Goal: Task Accomplishment & Management: Manage account settings

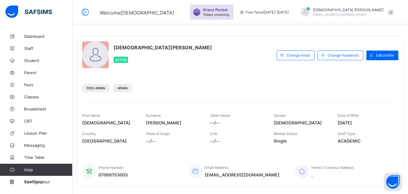
scroll to position [120, 0]
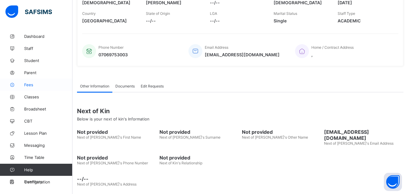
click at [28, 84] on span "Fees" at bounding box center [48, 84] width 48 height 5
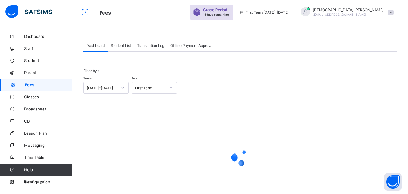
click at [408, 10] on div "Grace Period 15 days remaining First Term / 2025-2026 Christiana Momoh brillchr…" at bounding box center [299, 12] width 218 height 24
click at [121, 44] on span "Student List" at bounding box center [121, 45] width 20 height 5
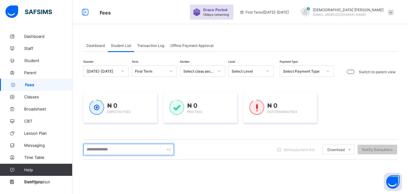
click at [104, 147] on input "text" at bounding box center [128, 149] width 91 height 11
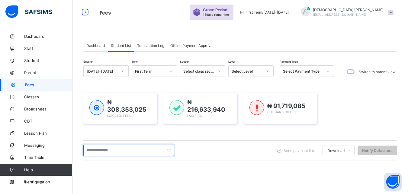
click at [99, 151] on input "text" at bounding box center [128, 149] width 91 height 11
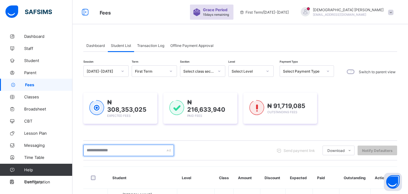
click at [107, 147] on input "text" at bounding box center [128, 149] width 91 height 11
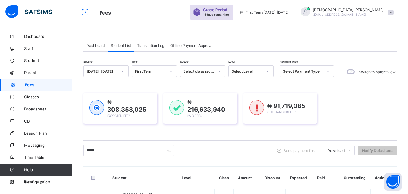
click at [91, 151] on div "***** Send payment link Download Students Payment Students Payment Status Stude…" at bounding box center [240, 149] width 314 height 11
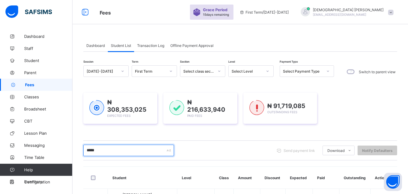
click at [115, 144] on input "*****" at bounding box center [128, 149] width 91 height 11
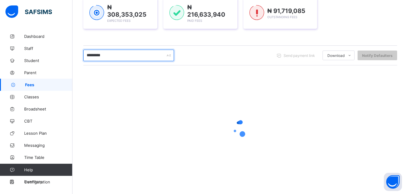
scroll to position [50, 0]
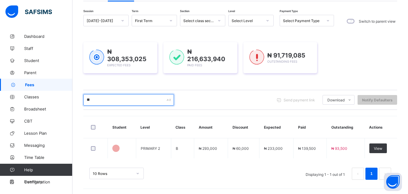
type input "*"
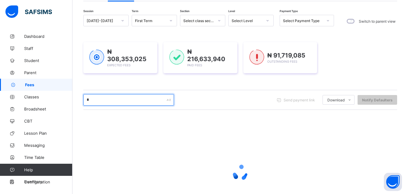
scroll to position [95, 0]
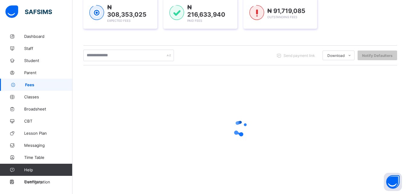
click at [118, 66] on div "Session 2025-2026 Term First Term Section Select class section Level Select Lev…" at bounding box center [240, 77] width 314 height 215
click at [225, 60] on div "Send payment link Download Students Payment Students Payment Status Student Ite…" at bounding box center [240, 55] width 314 height 20
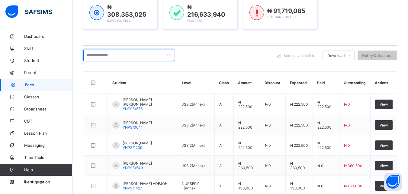
click at [118, 61] on input "text" at bounding box center [128, 55] width 91 height 11
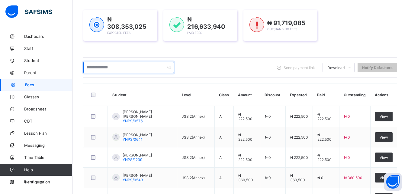
click at [129, 67] on input "text" at bounding box center [128, 67] width 91 height 11
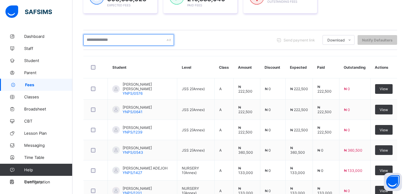
scroll to position [95, 0]
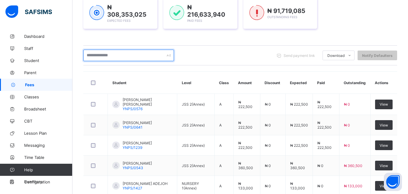
click at [119, 56] on input "text" at bounding box center [128, 55] width 91 height 11
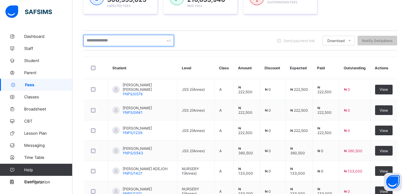
scroll to position [102, 0]
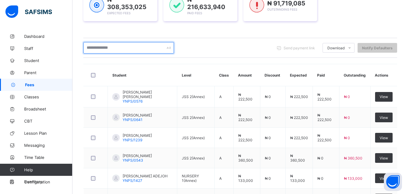
click at [127, 44] on input "text" at bounding box center [128, 47] width 91 height 11
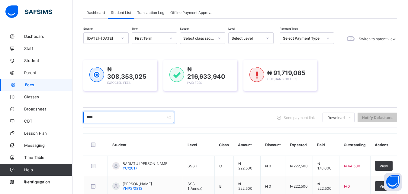
scroll to position [30, 0]
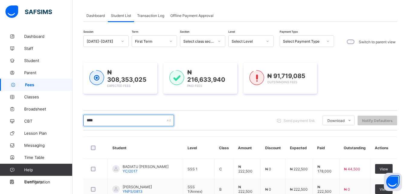
type input "****"
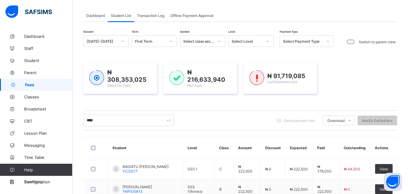
click at [269, 42] on icon at bounding box center [268, 41] width 4 height 6
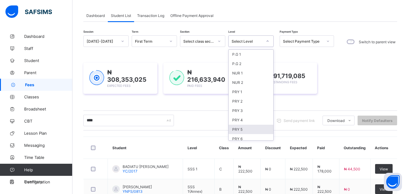
click at [240, 129] on div "PRY 5" at bounding box center [251, 129] width 45 height 9
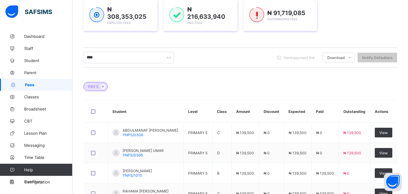
scroll to position [115, 0]
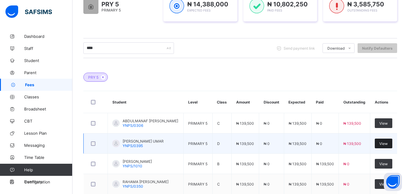
click at [388, 144] on span "View" at bounding box center [384, 143] width 8 height 5
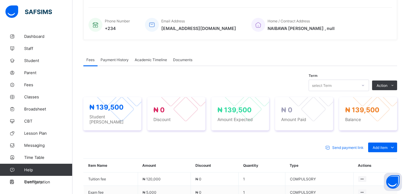
scroll to position [151, 0]
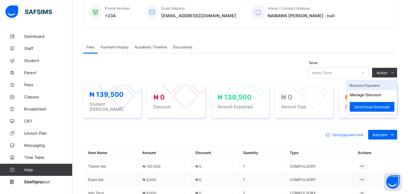
click at [371, 86] on li "Receive Payment" at bounding box center [373, 85] width 50 height 9
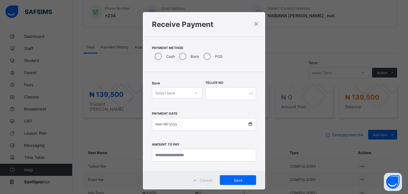
click at [195, 94] on icon at bounding box center [197, 93] width 4 height 6
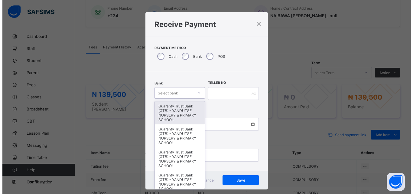
scroll to position [4, 0]
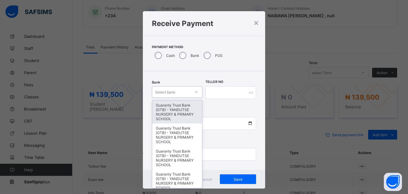
type input "*"
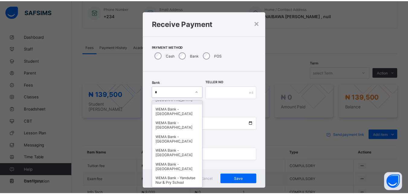
scroll to position [15, 0]
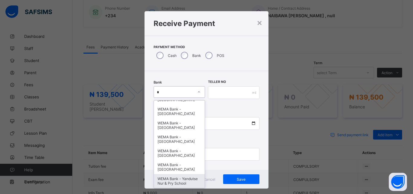
click at [177, 179] on div "WEMA Bank - Yandutse Nur & Pry School" at bounding box center [179, 181] width 51 height 14
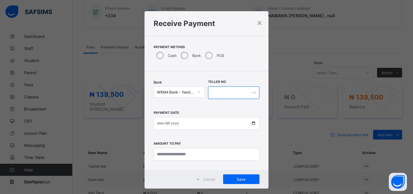
click at [225, 95] on input "text" at bounding box center [233, 92] width 51 height 13
type input "****"
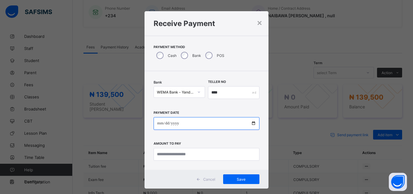
click at [251, 123] on input "date" at bounding box center [207, 123] width 106 height 13
type input "**********"
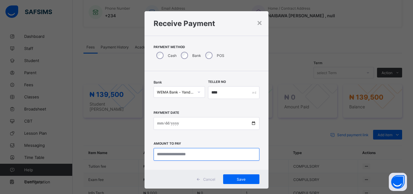
click at [189, 153] on input "currency" at bounding box center [207, 154] width 106 height 13
type input "*********"
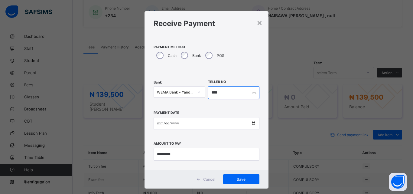
click at [225, 93] on input "****" at bounding box center [233, 92] width 51 height 13
type input "*****"
click at [237, 179] on span "Save" at bounding box center [241, 179] width 27 height 5
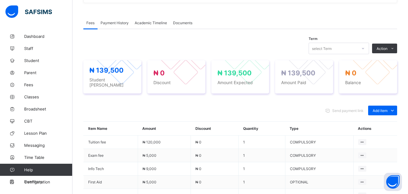
scroll to position [163, 0]
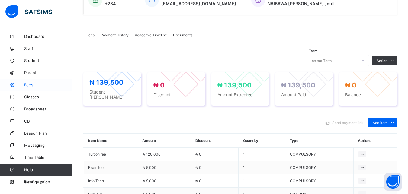
click at [30, 84] on span "Fees" at bounding box center [48, 84] width 48 height 5
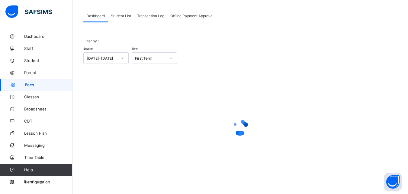
click at [122, 16] on span "Student List" at bounding box center [121, 16] width 20 height 5
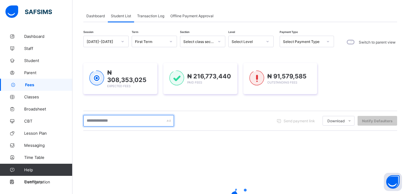
click at [128, 118] on input "text" at bounding box center [128, 120] width 91 height 11
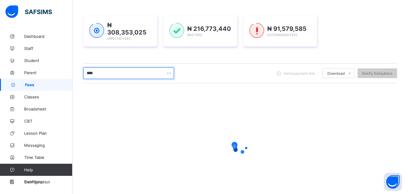
scroll to position [78, 0]
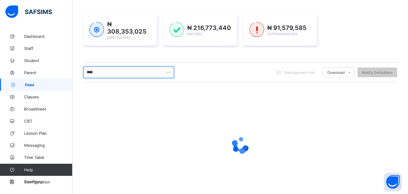
click at [115, 69] on input "****" at bounding box center [128, 71] width 91 height 11
type input "*"
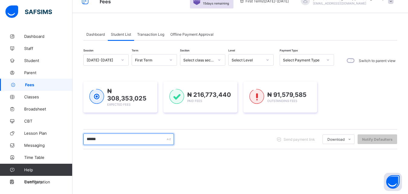
scroll to position [5, 0]
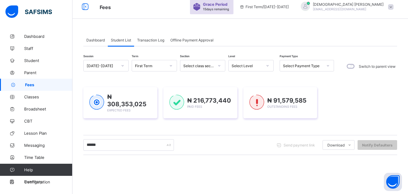
click at [269, 65] on icon at bounding box center [268, 66] width 4 height 6
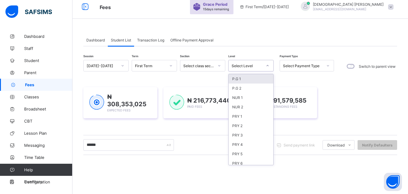
click at [239, 86] on div "P.G 2" at bounding box center [251, 87] width 45 height 9
click at [240, 89] on div "Session 2025-2026 Term First Term Section Select class section Level option P.G…" at bounding box center [240, 167] width 314 height 215
click at [236, 87] on div "Session 2025-2026 Term First Term Section Select class section Level option P.G…" at bounding box center [240, 167] width 314 height 215
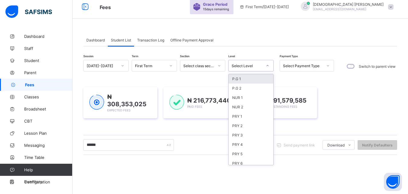
click at [239, 88] on div "Session 2025-2026 Term First Term Section Select class section Level option P.G…" at bounding box center [240, 167] width 314 height 215
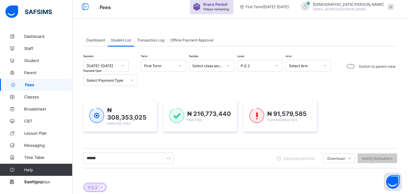
click at [233, 89] on div "Session 2025-2026 Term First Term Section Select class section Level P.G 2 Arm …" at bounding box center [240, 185] width 314 height 250
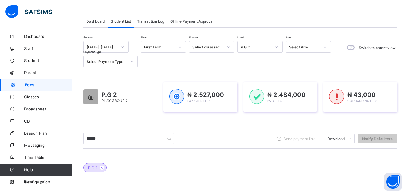
scroll to position [12, 0]
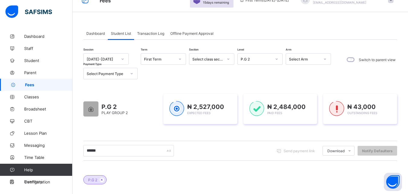
click at [274, 57] on div at bounding box center [277, 59] width 10 height 10
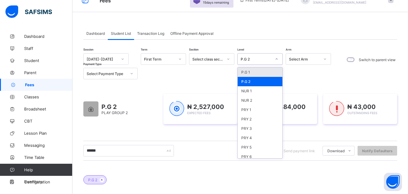
click at [248, 73] on div "P.G 1" at bounding box center [260, 71] width 45 height 9
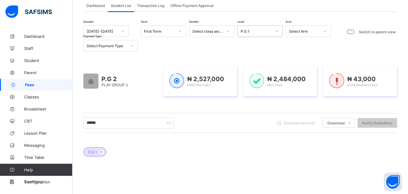
scroll to position [36, 0]
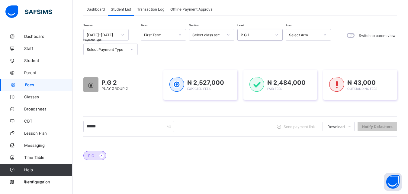
click at [281, 33] on div at bounding box center [277, 35] width 10 height 10
click at [112, 125] on input "******" at bounding box center [128, 126] width 91 height 11
type input "*"
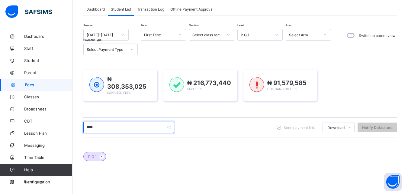
type input "****"
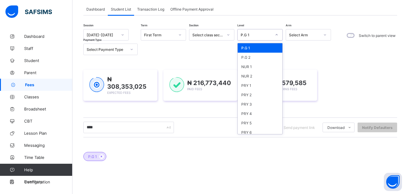
click at [279, 32] on div at bounding box center [277, 35] width 10 height 10
click at [247, 57] on div "P.G 2" at bounding box center [260, 57] width 45 height 9
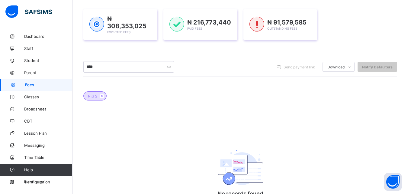
scroll to position [109, 0]
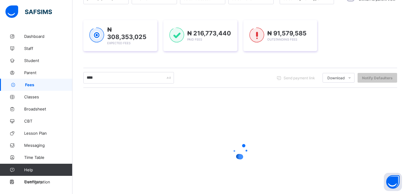
scroll to position [73, 0]
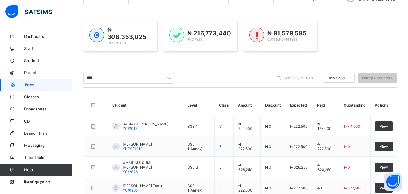
click at [373, 50] on div "₦ 308,353,025 Expected Fees ₦ 216,773,440 Paid Fees ₦ 91,579,585 Outstanding Fe…" at bounding box center [240, 35] width 314 height 49
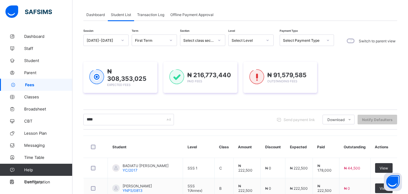
scroll to position [0, 0]
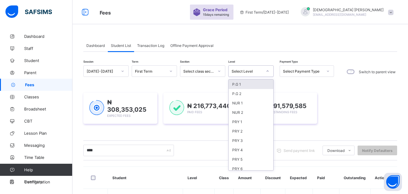
click at [269, 70] on icon at bounding box center [268, 71] width 4 height 6
click at [239, 95] on div "P.G 2" at bounding box center [251, 93] width 45 height 9
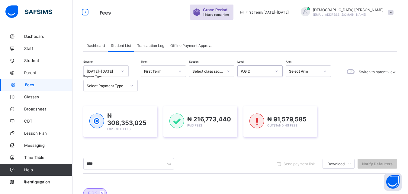
click at [276, 69] on div at bounding box center [277, 71] width 10 height 10
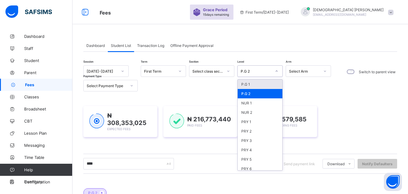
click at [251, 83] on div "P.G 1" at bounding box center [260, 83] width 45 height 9
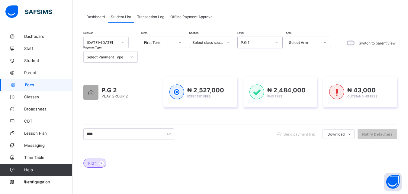
scroll to position [20, 0]
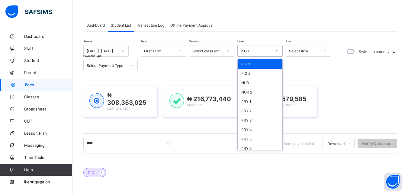
click at [277, 51] on icon at bounding box center [277, 50] width 2 height 1
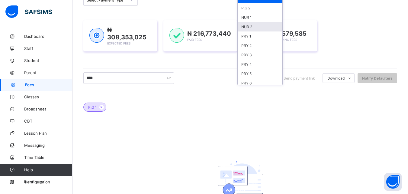
scroll to position [93, 0]
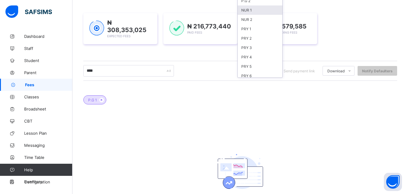
click at [248, 11] on div "NUR 1" at bounding box center [260, 9] width 45 height 9
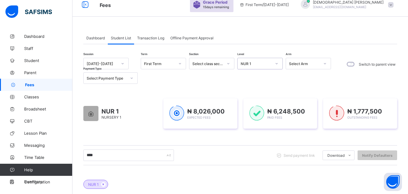
scroll to position [0, 0]
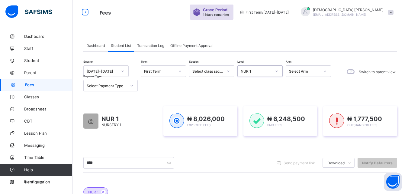
click at [277, 71] on icon at bounding box center [277, 71] width 4 height 6
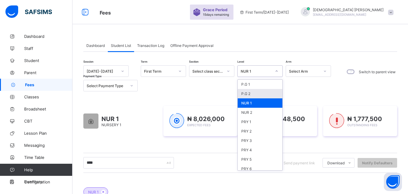
click at [248, 93] on div "P.G 2" at bounding box center [260, 93] width 45 height 9
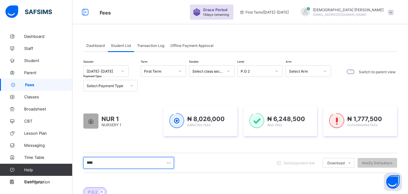
click at [112, 162] on input "****" at bounding box center [128, 162] width 91 height 11
type input "*"
type input "******"
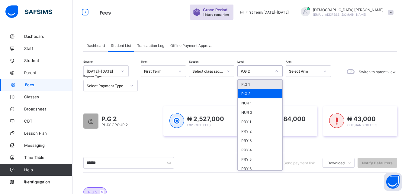
click at [277, 69] on icon at bounding box center [277, 71] width 4 height 6
click at [251, 132] on div "PRY 2" at bounding box center [260, 130] width 45 height 9
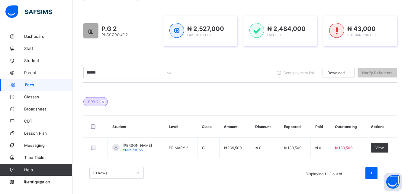
scroll to position [90, 0]
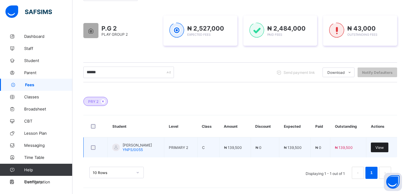
click at [384, 145] on span "View" at bounding box center [380, 147] width 8 height 5
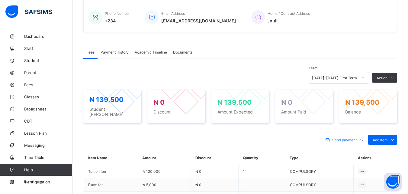
scroll to position [151, 0]
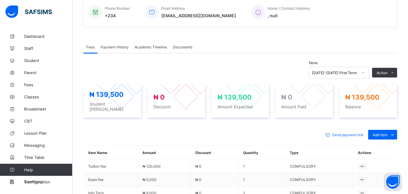
click at [119, 45] on span "Payment History" at bounding box center [115, 47] width 28 height 5
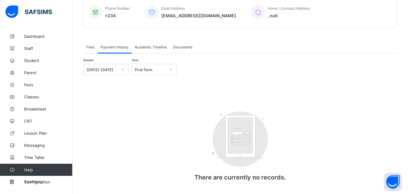
click at [90, 46] on span "Fees" at bounding box center [90, 47] width 8 height 5
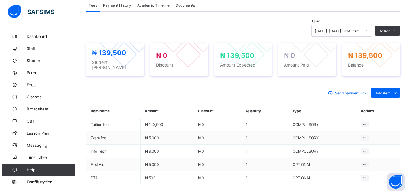
scroll to position [199, 0]
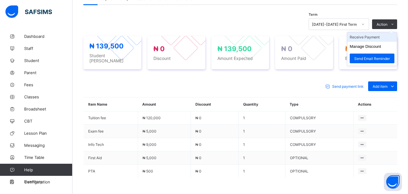
click at [368, 37] on li "Receive Payment" at bounding box center [373, 36] width 50 height 9
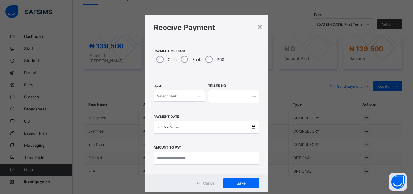
click at [197, 95] on icon at bounding box center [199, 96] width 4 height 6
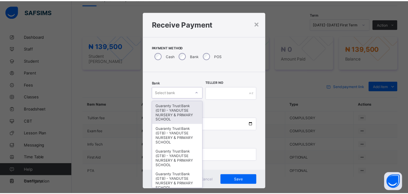
scroll to position [4, 0]
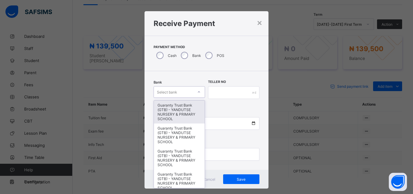
type input "*"
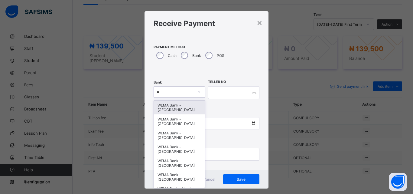
click at [172, 109] on div "WEMA Bank - YANDUTSE COLLEGE" at bounding box center [179, 107] width 51 height 14
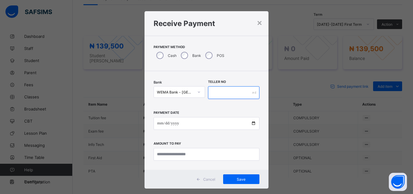
click at [218, 92] on input "text" at bounding box center [233, 92] width 51 height 13
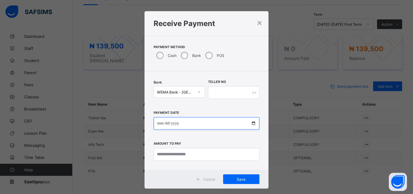
click at [250, 122] on input "date" at bounding box center [207, 123] width 106 height 13
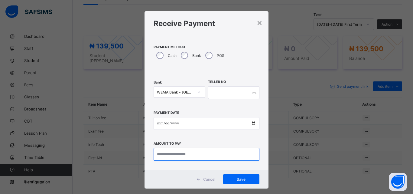
click at [227, 154] on input "currency" at bounding box center [207, 154] width 106 height 13
type input "*********"
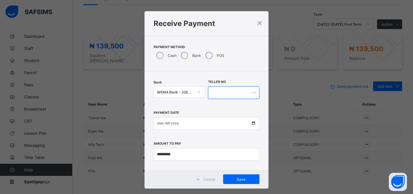
click at [218, 95] on input "text" at bounding box center [233, 92] width 51 height 13
type input "*****"
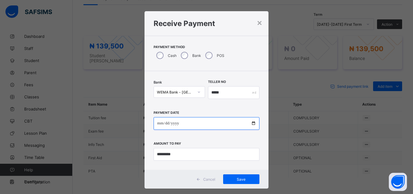
click at [251, 123] on input "date" at bounding box center [207, 123] width 106 height 13
type input "**********"
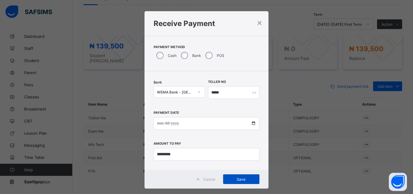
click at [238, 179] on span "Save" at bounding box center [241, 179] width 27 height 5
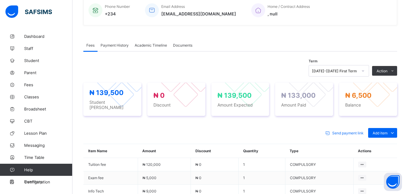
scroll to position [151, 0]
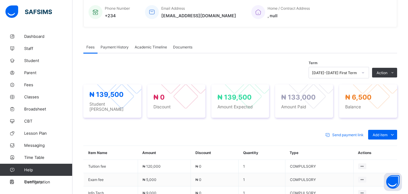
click at [112, 45] on span "Payment History" at bounding box center [115, 47] width 28 height 5
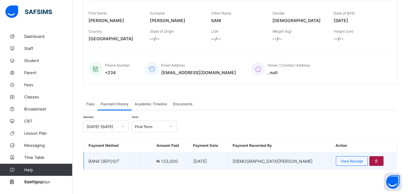
click at [374, 159] on icon at bounding box center [376, 161] width 5 height 5
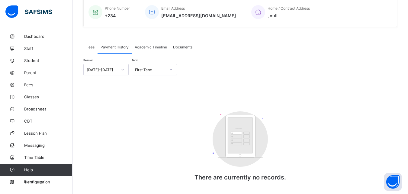
click at [91, 47] on span "Fees" at bounding box center [90, 47] width 8 height 5
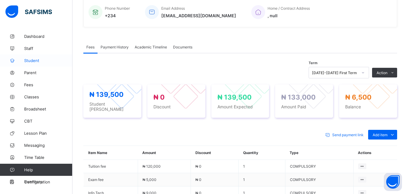
click at [32, 60] on span "Student" at bounding box center [48, 60] width 48 height 5
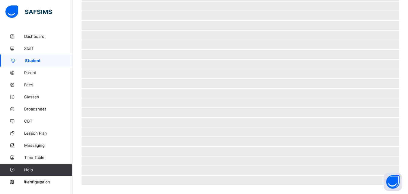
scroll to position [136, 0]
click at [31, 86] on span "Fees" at bounding box center [48, 84] width 48 height 5
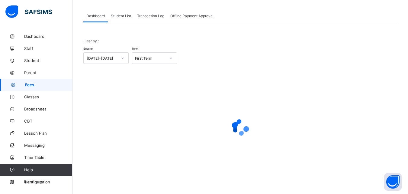
scroll to position [30, 0]
click at [124, 14] on span "Student List" at bounding box center [121, 16] width 20 height 5
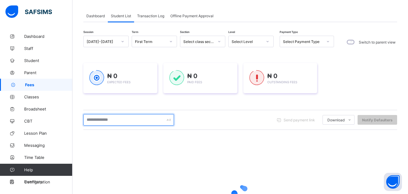
click at [124, 119] on input "text" at bounding box center [128, 119] width 91 height 11
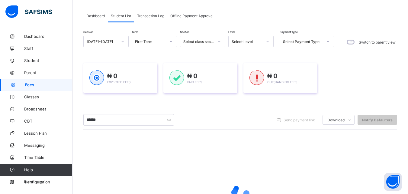
click at [269, 43] on icon at bounding box center [268, 41] width 4 height 6
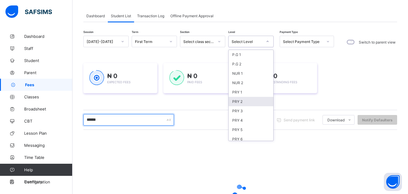
click at [113, 117] on input "******" at bounding box center [128, 119] width 91 height 11
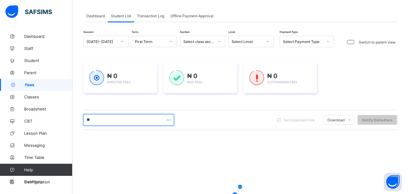
type input "*"
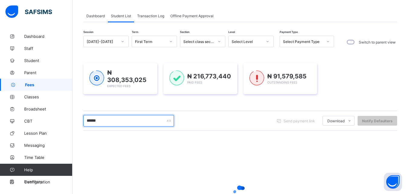
type input "******"
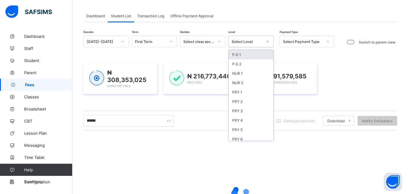
click at [267, 41] on icon at bounding box center [268, 41] width 4 height 6
click at [236, 100] on div "PRY 2" at bounding box center [251, 101] width 45 height 9
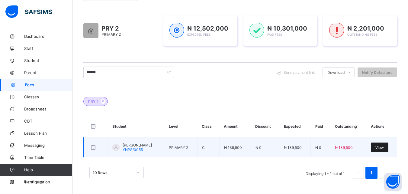
scroll to position [90, 0]
click at [383, 147] on span "View" at bounding box center [380, 147] width 8 height 5
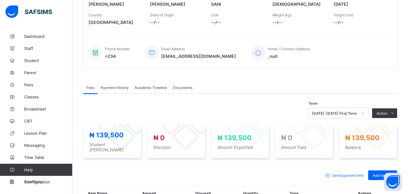
scroll to position [121, 0]
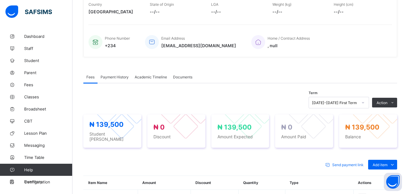
click at [0, 0] on li "Receive Payment" at bounding box center [0, 0] width 0 height 0
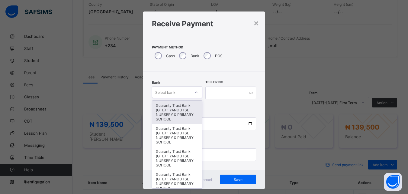
click at [196, 94] on div at bounding box center [196, 92] width 10 height 10
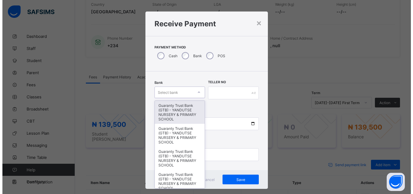
scroll to position [4, 0]
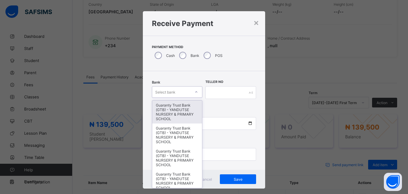
type input "*"
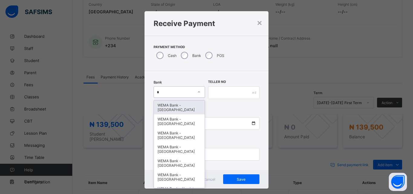
click at [177, 105] on div "WEMA Bank - YANDUTSE COLLEGE" at bounding box center [179, 107] width 51 height 14
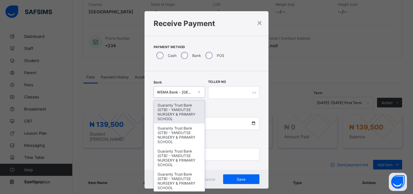
click at [199, 90] on icon at bounding box center [199, 92] width 4 height 6
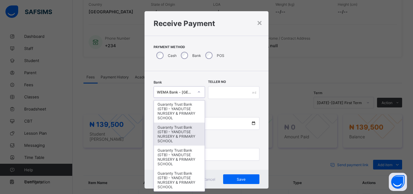
scroll to position [48, 0]
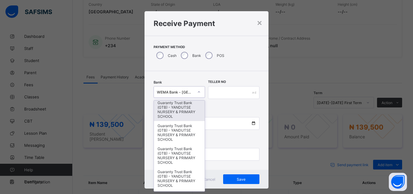
type input "*"
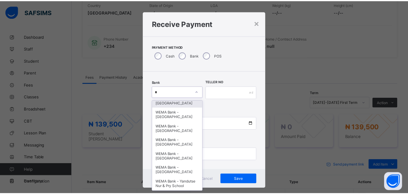
scroll to position [11, 0]
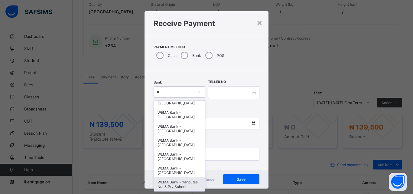
click at [174, 178] on div "WEMA Bank - Yandutse Nur & Pry School" at bounding box center [179, 184] width 51 height 14
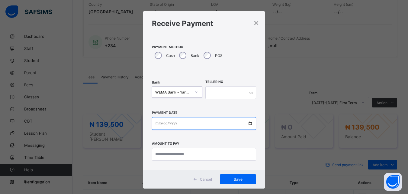
click at [252, 123] on input "date" at bounding box center [204, 123] width 104 height 13
click at [249, 122] on input "date" at bounding box center [204, 123] width 104 height 13
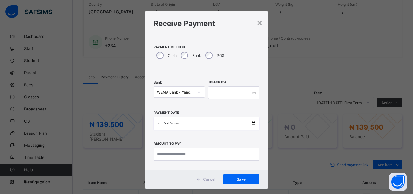
type input "**********"
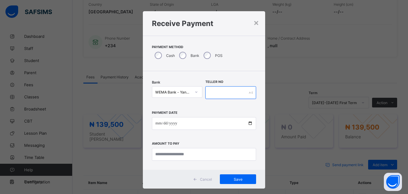
click at [221, 92] on input "text" at bounding box center [231, 92] width 51 height 13
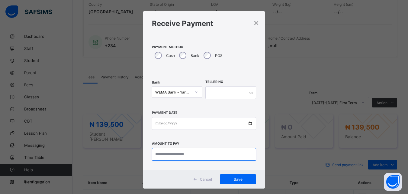
click at [180, 154] on input "currency" at bounding box center [204, 154] width 104 height 13
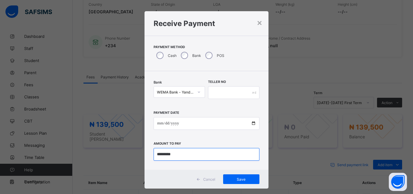
type input "*********"
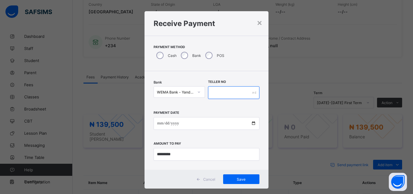
click at [220, 90] on input "text" at bounding box center [233, 92] width 51 height 13
type input "****"
click at [240, 178] on span "Save" at bounding box center [241, 179] width 27 height 5
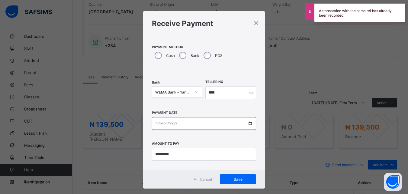
click at [248, 123] on input "**********" at bounding box center [204, 123] width 104 height 13
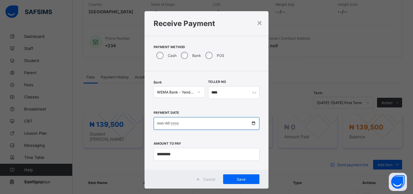
type input "**********"
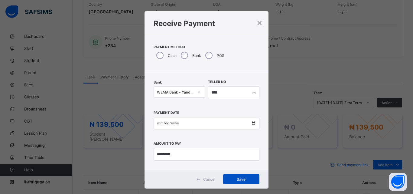
click at [237, 179] on span "Save" at bounding box center [241, 179] width 27 height 5
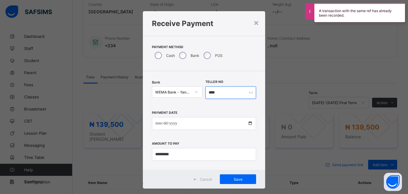
click at [222, 88] on input "****" at bounding box center [231, 92] width 51 height 13
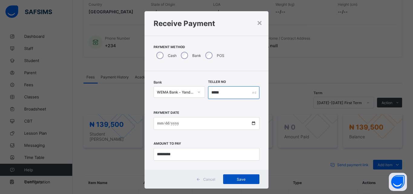
type input "*****"
click at [240, 177] on span "Save" at bounding box center [241, 179] width 27 height 5
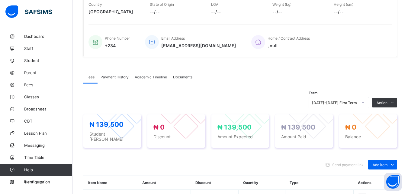
click at [116, 75] on span "Payment History" at bounding box center [115, 77] width 28 height 5
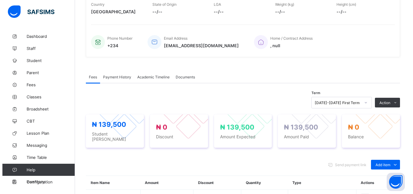
scroll to position [94, 0]
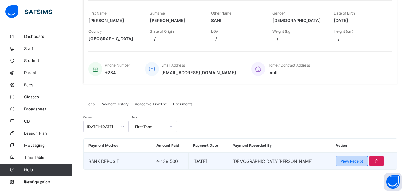
click at [338, 158] on div "View Receipt" at bounding box center [352, 161] width 32 height 10
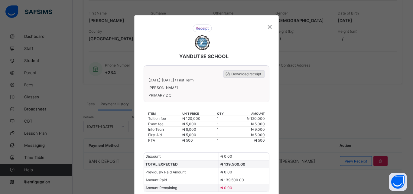
click at [248, 74] on span "Download receipt" at bounding box center [246, 74] width 30 height 5
click at [241, 70] on div "Download receipt" at bounding box center [243, 74] width 41 height 8
click at [243, 72] on span "Download receipt" at bounding box center [246, 74] width 30 height 5
click at [237, 73] on span "Download receipt" at bounding box center [246, 74] width 30 height 5
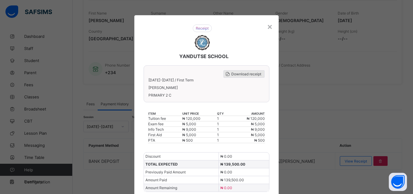
click at [237, 73] on span "Download receipt" at bounding box center [246, 74] width 30 height 5
click at [275, 189] on div "YANDUTSE SCHOOL Download receipt 2025-2026 / First Term KAREEMA SANI UMAR PRIMA…" at bounding box center [206, 120] width 144 height 211
click at [237, 76] on div "Download receipt" at bounding box center [243, 74] width 41 height 8
click at [245, 73] on span "Download receipt" at bounding box center [246, 74] width 30 height 5
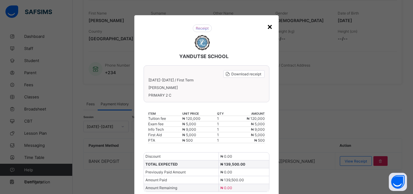
click at [268, 26] on div "×" at bounding box center [270, 26] width 6 height 10
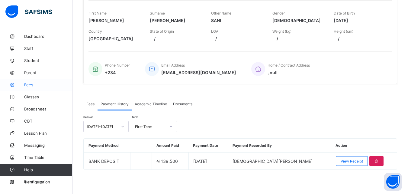
click at [29, 81] on link "Fees" at bounding box center [36, 85] width 73 height 12
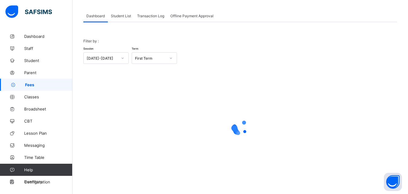
scroll to position [30, 0]
click at [124, 15] on span "Student List" at bounding box center [121, 16] width 20 height 5
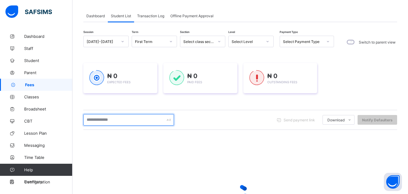
click at [139, 119] on input "text" at bounding box center [128, 119] width 91 height 11
type input "******"
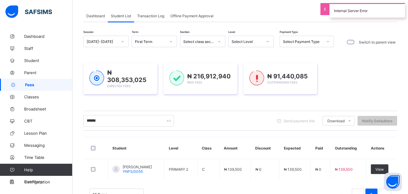
click at [227, 66] on div "₦ 216,912,940 Paid Fees" at bounding box center [201, 78] width 74 height 31
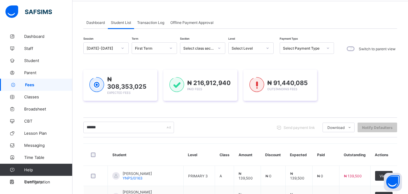
scroll to position [22, 0]
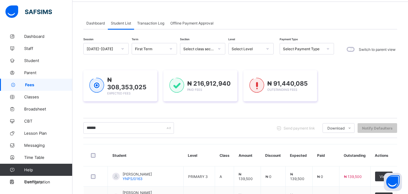
click at [267, 46] on div at bounding box center [268, 49] width 10 height 10
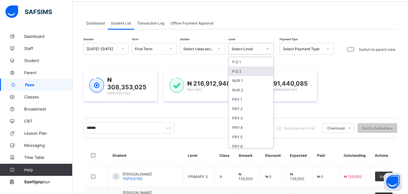
click at [242, 72] on div "P.G 2" at bounding box center [251, 70] width 45 height 9
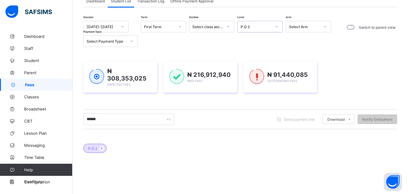
scroll to position [34, 0]
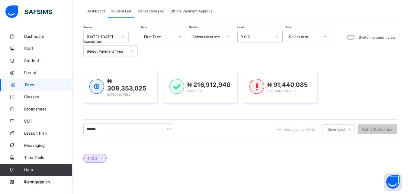
click at [276, 36] on icon at bounding box center [277, 37] width 4 height 6
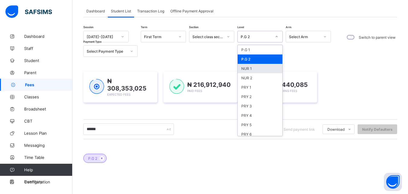
click at [250, 66] on div "NUR 1" at bounding box center [260, 68] width 45 height 9
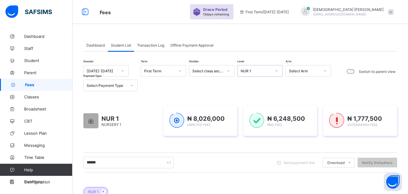
scroll to position [0, 0]
click at [275, 70] on icon at bounding box center [277, 71] width 4 height 6
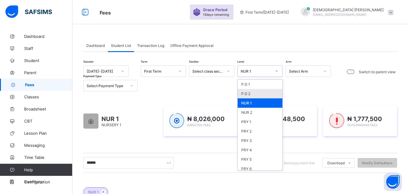
click at [248, 94] on div "P.G 2" at bounding box center [260, 93] width 45 height 9
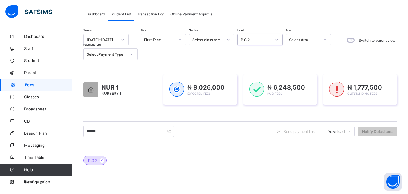
scroll to position [25, 0]
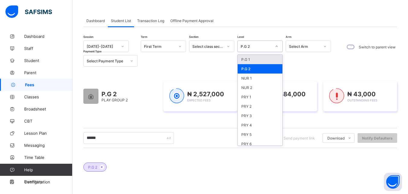
click at [276, 45] on icon at bounding box center [277, 46] width 4 height 6
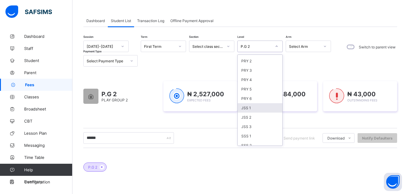
scroll to position [36, 0]
click at [248, 80] on div "PRY 3" at bounding box center [260, 79] width 45 height 9
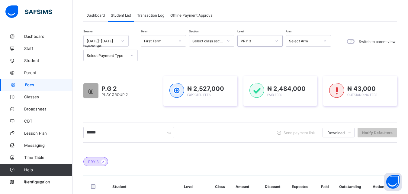
scroll to position [30, 0]
click at [277, 40] on icon at bounding box center [277, 41] width 4 height 6
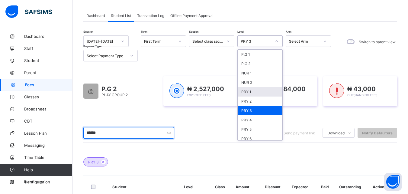
click at [129, 131] on input "******" at bounding box center [128, 132] width 91 height 11
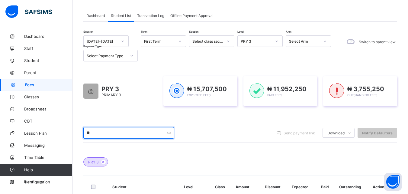
type input "*"
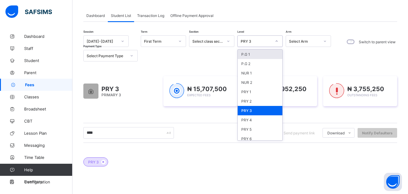
click at [277, 42] on icon at bounding box center [277, 41] width 4 height 6
click at [249, 65] on div "P.G 2" at bounding box center [260, 63] width 45 height 9
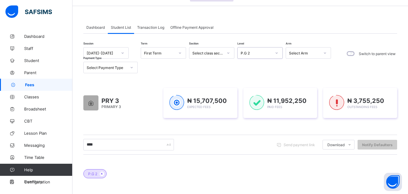
scroll to position [18, 0]
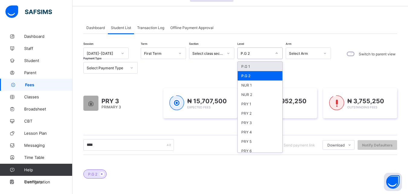
click at [275, 52] on icon at bounding box center [277, 53] width 4 height 6
click at [247, 65] on div "P.G 1" at bounding box center [260, 66] width 45 height 9
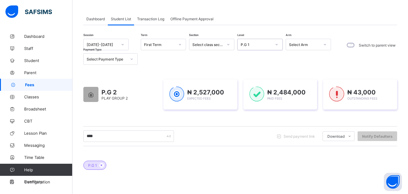
scroll to position [25, 0]
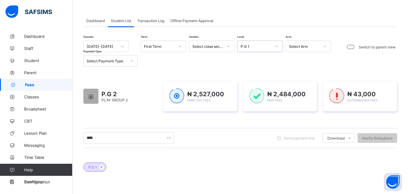
click at [276, 44] on icon at bounding box center [277, 46] width 4 height 6
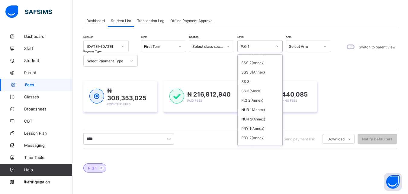
scroll to position [206, 0]
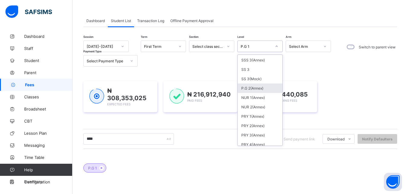
click at [249, 89] on div "P.G 2(Annex)" at bounding box center [260, 87] width 45 height 9
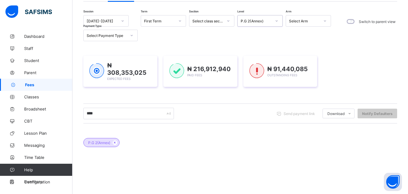
scroll to position [49, 0]
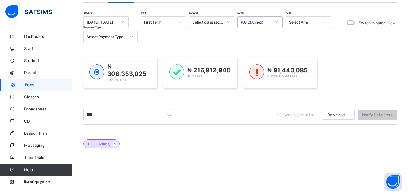
click at [277, 21] on icon at bounding box center [277, 22] width 4 height 6
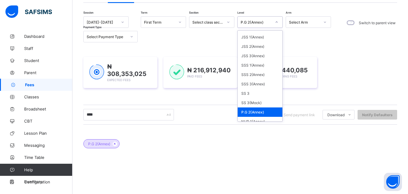
scroll to position [169, 0]
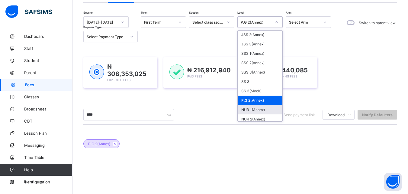
click at [257, 109] on div "NUR 1(Annex)" at bounding box center [260, 109] width 45 height 9
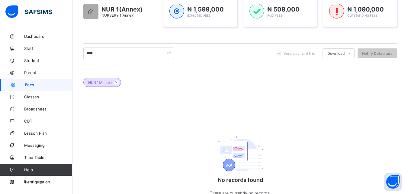
scroll to position [0, 0]
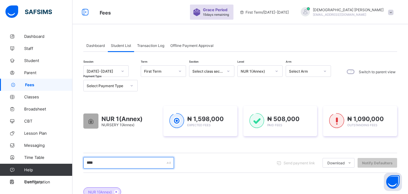
click at [116, 163] on input "****" at bounding box center [128, 162] width 91 height 11
type input "*"
type input "****"
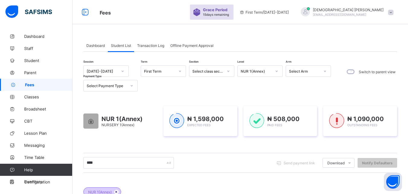
click at [116, 190] on icon at bounding box center [116, 192] width 5 height 4
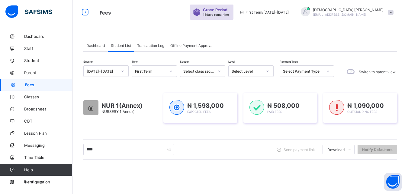
click at [267, 72] on icon at bounding box center [268, 71] width 4 height 6
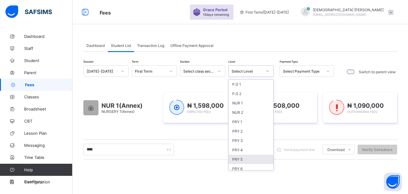
click at [239, 159] on div "PRY 5" at bounding box center [251, 158] width 45 height 9
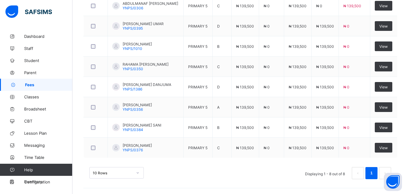
scroll to position [232, 0]
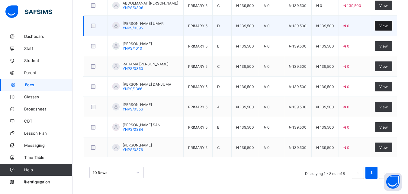
click at [388, 24] on span "View" at bounding box center [384, 26] width 8 height 5
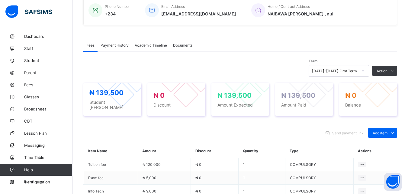
scroll to position [148, 0]
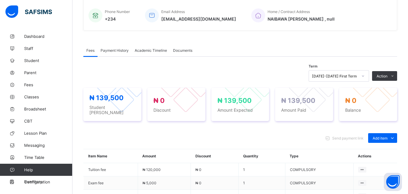
click at [118, 47] on div "Payment History" at bounding box center [115, 50] width 34 height 12
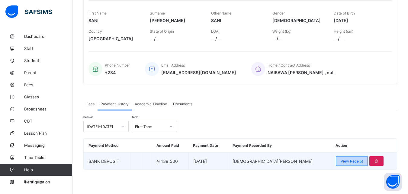
click at [341, 161] on span "View Receipt" at bounding box center [352, 161] width 22 height 5
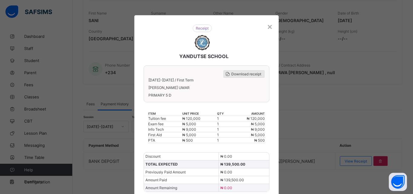
click at [238, 72] on span "Download receipt" at bounding box center [246, 74] width 30 height 5
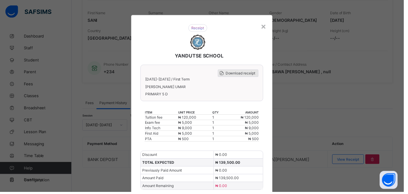
scroll to position [0, 0]
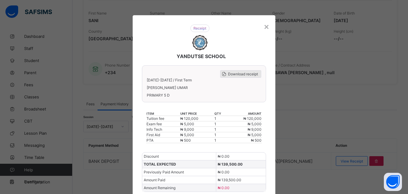
click at [238, 72] on span "Download receipt" at bounding box center [243, 74] width 30 height 5
click at [234, 75] on span "Download receipt" at bounding box center [243, 74] width 30 height 5
click at [233, 72] on span "Download receipt" at bounding box center [243, 74] width 30 height 5
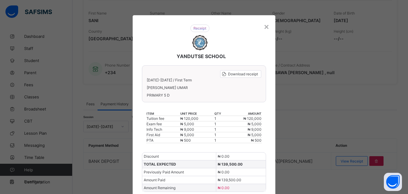
scroll to position [43, 0]
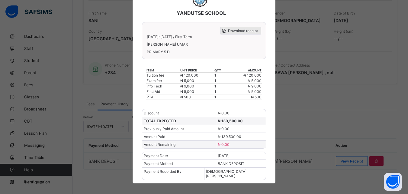
click at [236, 30] on span "Download receipt" at bounding box center [243, 30] width 30 height 5
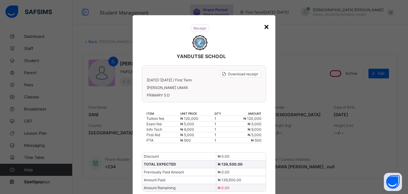
click at [267, 25] on div "×" at bounding box center [267, 26] width 6 height 10
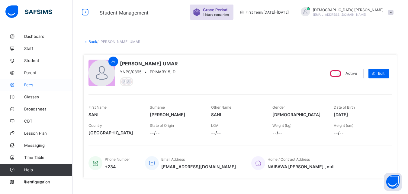
click at [29, 83] on span "Fees" at bounding box center [48, 84] width 48 height 5
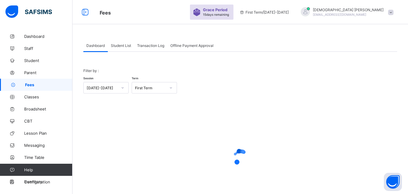
click at [119, 42] on div "Student List" at bounding box center [121, 45] width 26 height 12
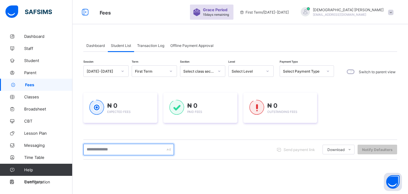
click at [106, 150] on input "text" at bounding box center [128, 149] width 91 height 11
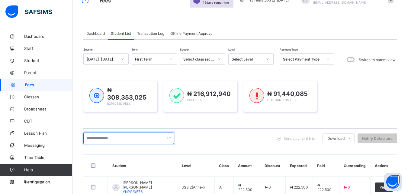
scroll to position [109, 0]
